Goal: Task Accomplishment & Management: Use online tool/utility

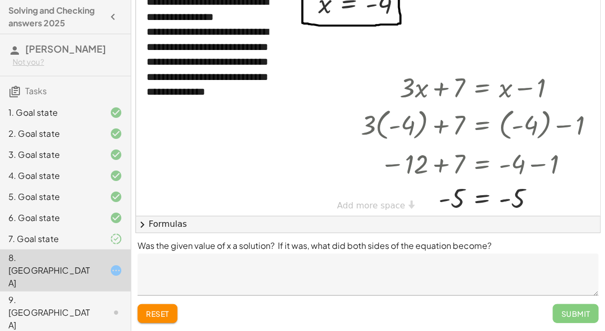
scroll to position [6, 0]
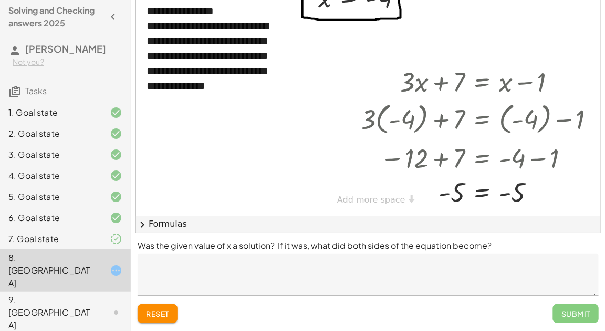
click at [472, 282] on textarea at bounding box center [368, 274] width 461 height 42
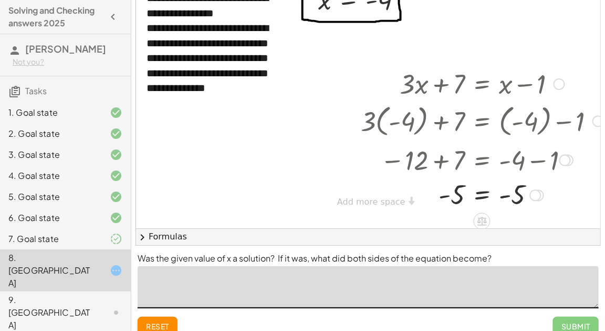
scroll to position [66, 0]
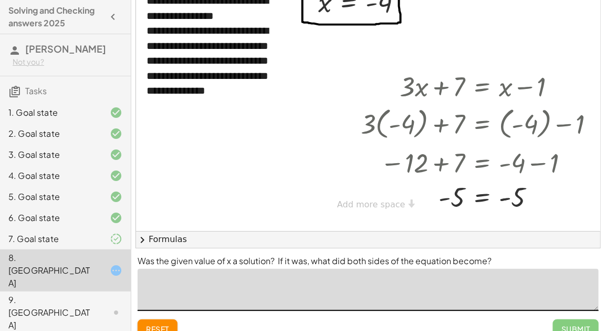
click at [63, 237] on div "7. Goal state" at bounding box center [50, 238] width 85 height 13
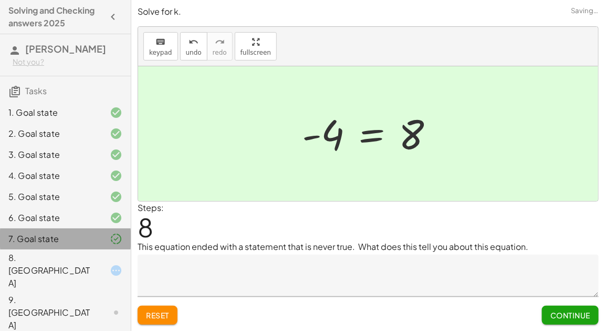
scroll to position [0, 0]
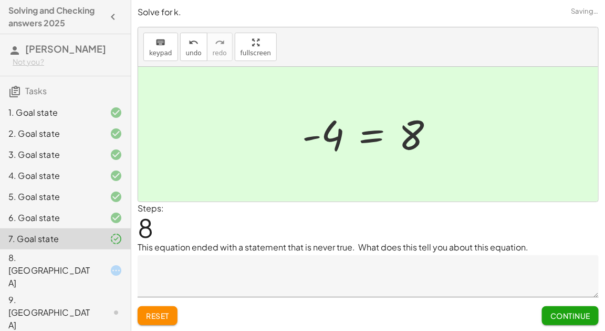
click at [81, 218] on div "6. Goal state" at bounding box center [50, 217] width 85 height 13
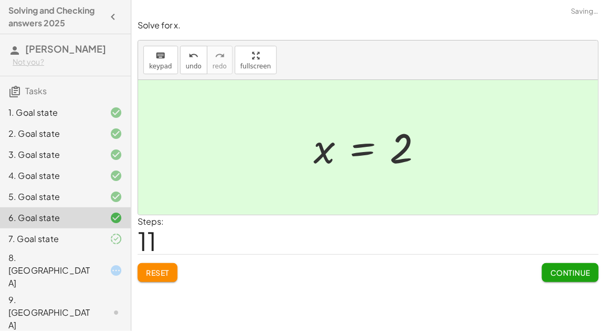
click at [83, 257] on div "8. [GEOGRAPHIC_DATA]" at bounding box center [50, 270] width 85 height 38
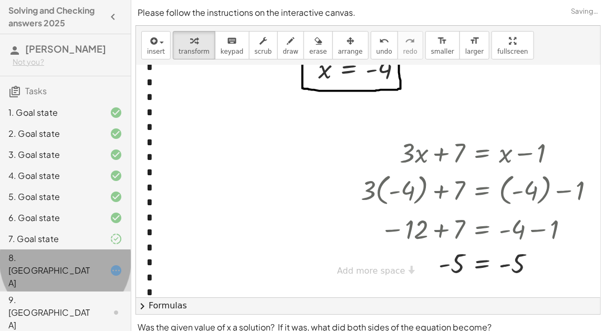
scroll to position [6, 0]
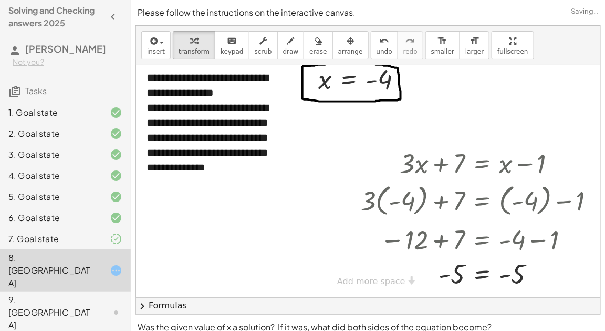
click at [80, 291] on div "9. [GEOGRAPHIC_DATA]" at bounding box center [65, 312] width 131 height 42
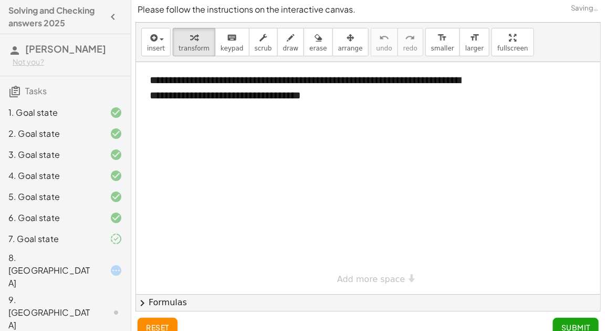
scroll to position [3, 0]
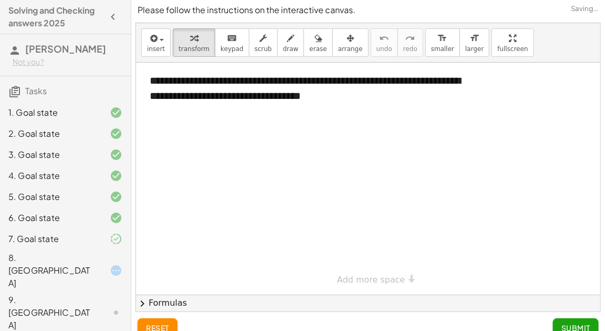
click at [88, 255] on div "8. [GEOGRAPHIC_DATA]" at bounding box center [50, 270] width 85 height 38
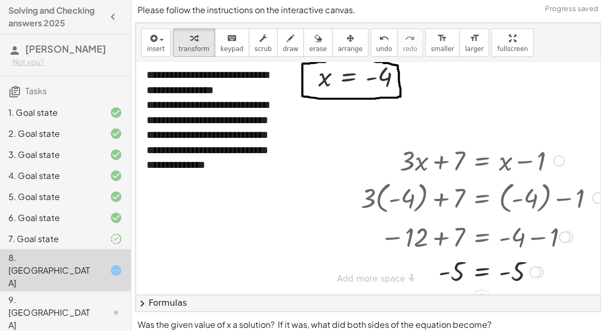
scroll to position [16, 0]
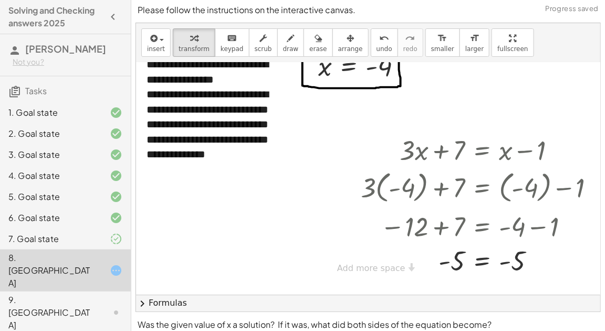
click at [79, 110] on div "1. Goal state" at bounding box center [50, 112] width 85 height 13
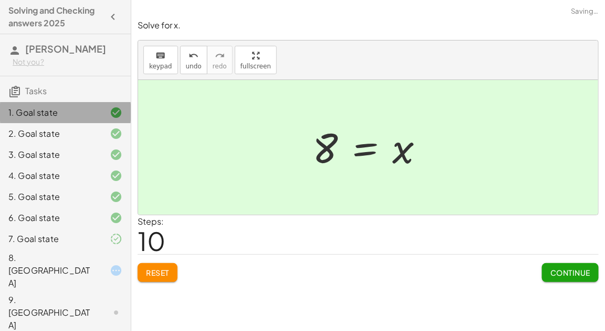
scroll to position [0, 0]
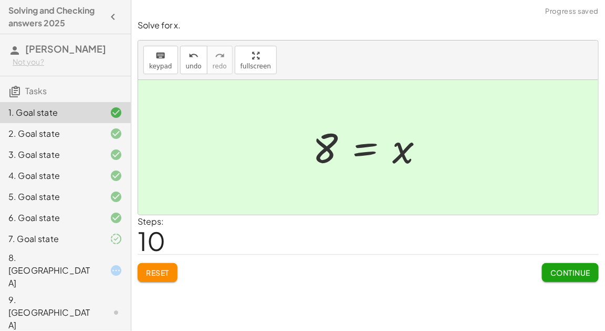
click at [57, 262] on div "8. [GEOGRAPHIC_DATA]" at bounding box center [50, 270] width 85 height 38
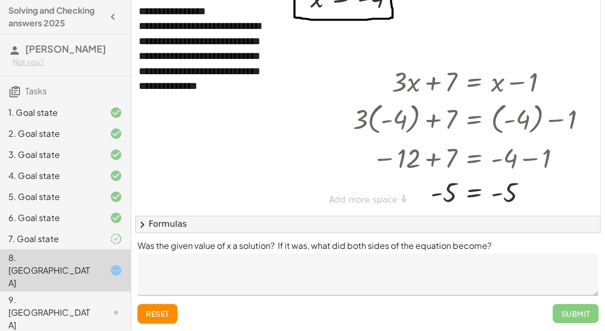
scroll to position [78, 0]
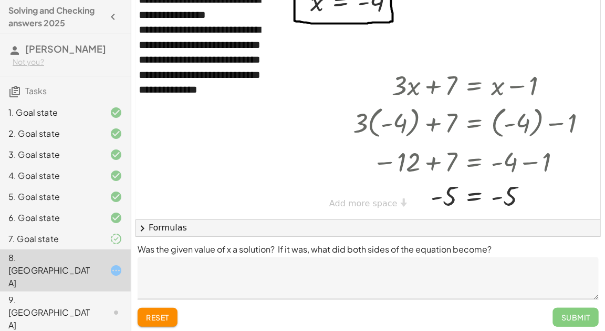
click at [440, 274] on textarea at bounding box center [368, 278] width 461 height 42
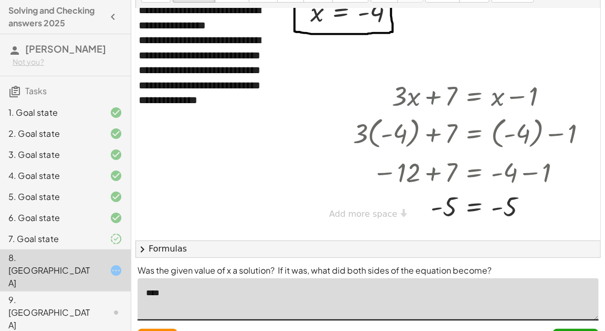
scroll to position [6, 8]
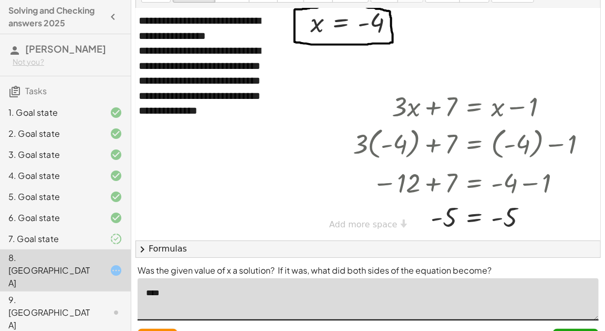
click at [413, 297] on textarea "****" at bounding box center [368, 299] width 461 height 42
type textarea "*******"
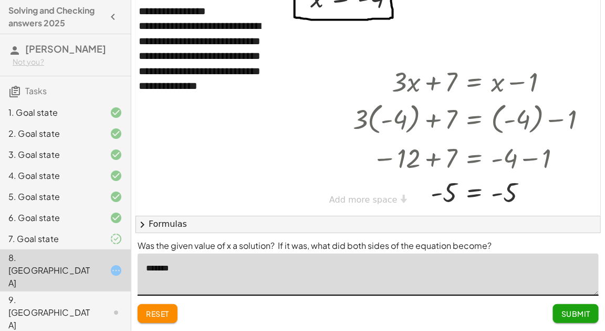
click at [584, 310] on span "Submit" at bounding box center [576, 313] width 29 height 9
